Goal: Task Accomplishment & Management: Manage account settings

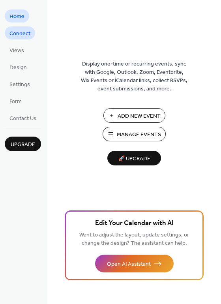
click at [20, 32] on span "Connect" at bounding box center [19, 34] width 21 height 8
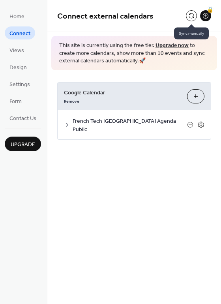
click at [191, 15] on button at bounding box center [191, 15] width 11 height 11
click at [19, 18] on span "Home" at bounding box center [16, 17] width 15 height 8
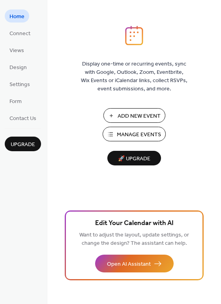
click at [146, 116] on span "Add New Event" at bounding box center [139, 116] width 43 height 8
click at [130, 131] on span "Manage Events" at bounding box center [139, 135] width 44 height 8
click at [25, 32] on span "Connect" at bounding box center [19, 34] width 21 height 8
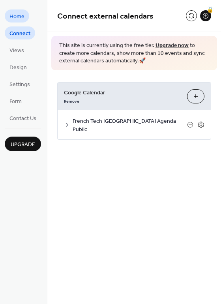
click at [17, 16] on span "Home" at bounding box center [16, 17] width 15 height 8
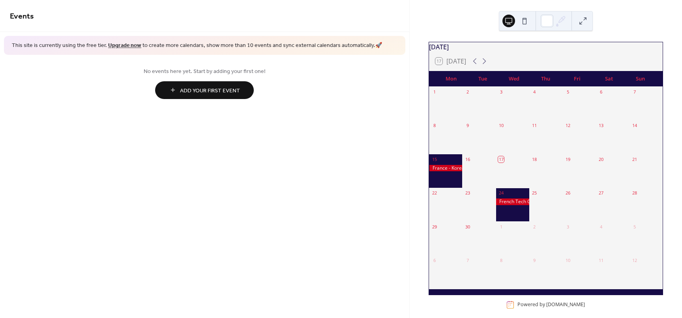
click at [95, 45] on span "This site is currently using the free tier. Upgrade now to create more calendar…" at bounding box center [197, 46] width 370 height 8
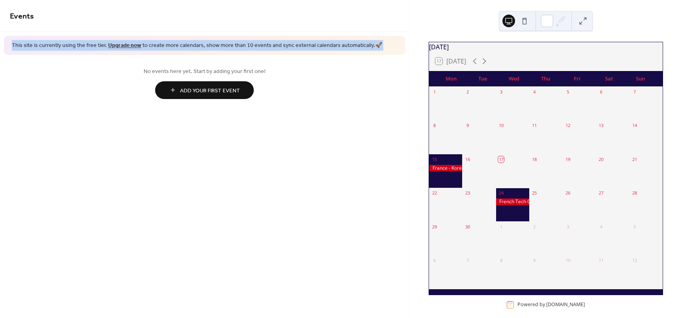
click at [95, 45] on span "This site is currently using the free tier. Upgrade now to create more calendar…" at bounding box center [197, 46] width 370 height 8
click at [245, 45] on span "This site is currently using the free tier. Upgrade now to create more calendar…" at bounding box center [197, 46] width 370 height 8
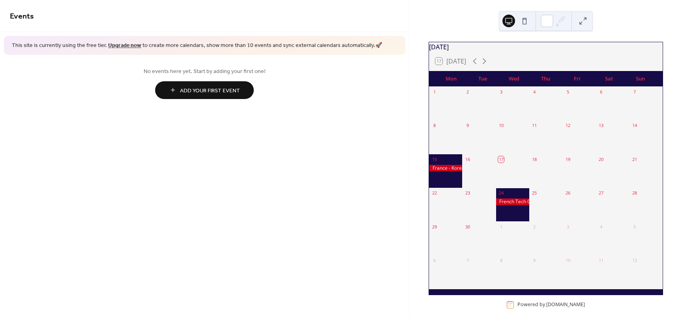
scroll to position [12, 0]
